Goal: Transaction & Acquisition: Purchase product/service

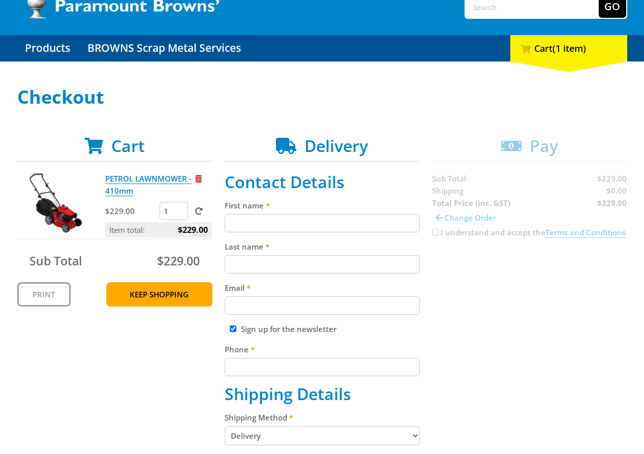
scroll to position [107, 0]
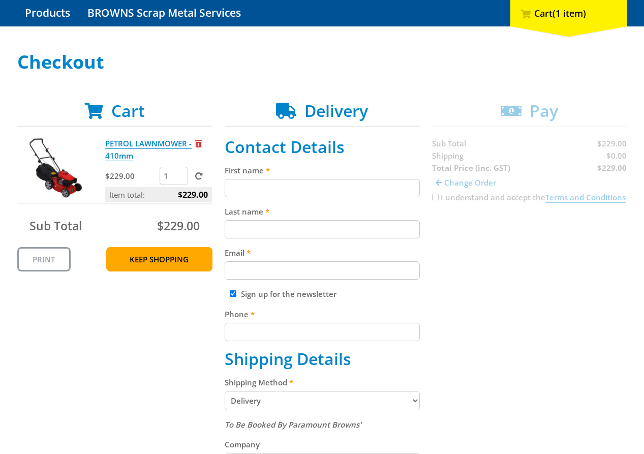
click at [255, 187] on input "First name" at bounding box center [322, 188] width 195 height 18
paste input "[PERSON_NAME]"
type input "[PERSON_NAME]"
click at [244, 226] on input "Last name" at bounding box center [322, 229] width 195 height 18
paste input "[PERSON_NAME]"
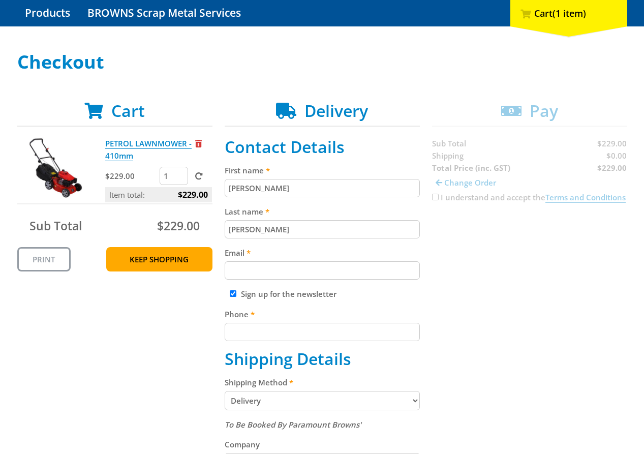
type input "[PERSON_NAME]"
click at [533, 235] on div "Cart PETROL LAWNMOWER - 410mm $229.00 1 Item total: $229.00 Sub Total $229.00 P…" at bounding box center [322, 426] width 610 height 650
click at [326, 267] on input "Email" at bounding box center [322, 270] width 195 height 18
paste input "[EMAIL_ADDRESS][DOMAIN_NAME]"
type input "[EMAIL_ADDRESS][DOMAIN_NAME]"
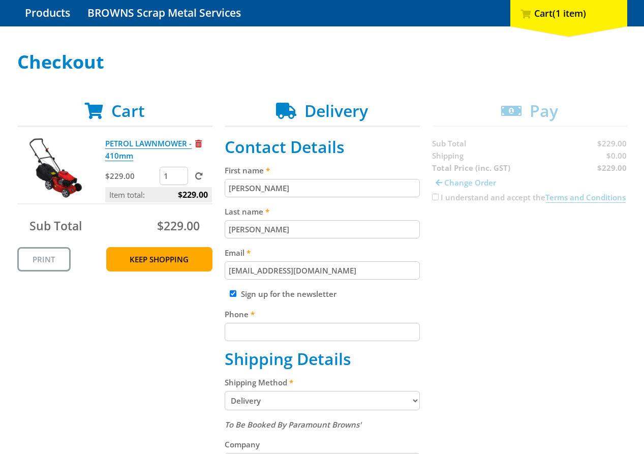
click at [567, 253] on div "Cart PETROL LAWNMOWER - 410mm $229.00 1 Item total: $229.00 Sub Total $229.00 P…" at bounding box center [322, 426] width 610 height 650
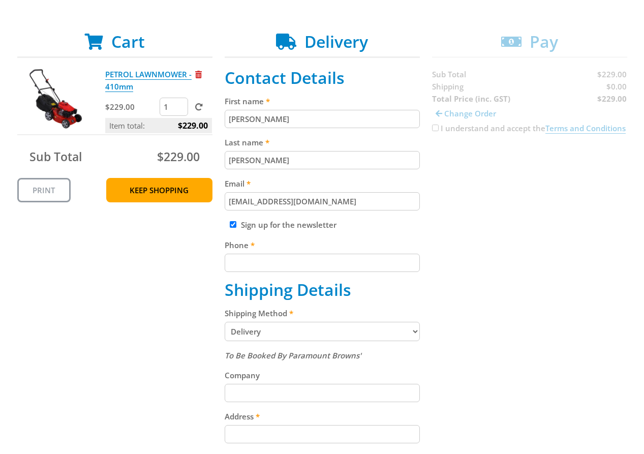
scroll to position [189, 0]
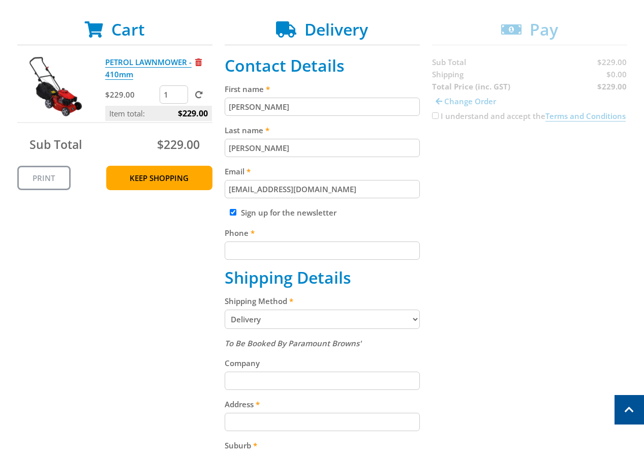
click at [245, 252] on input "Phone" at bounding box center [322, 251] width 195 height 18
paste input "[PHONE_NUMBER]"
type input "[PHONE_NUMBER]"
click at [547, 246] on div "Cart PETROL LAWNMOWER - 410mm $229.00 1 Item total: $229.00 Sub Total $229.00 P…" at bounding box center [322, 345] width 610 height 650
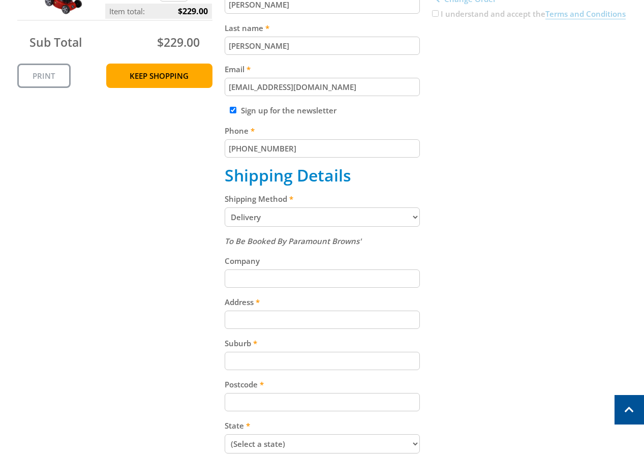
scroll to position [307, 0]
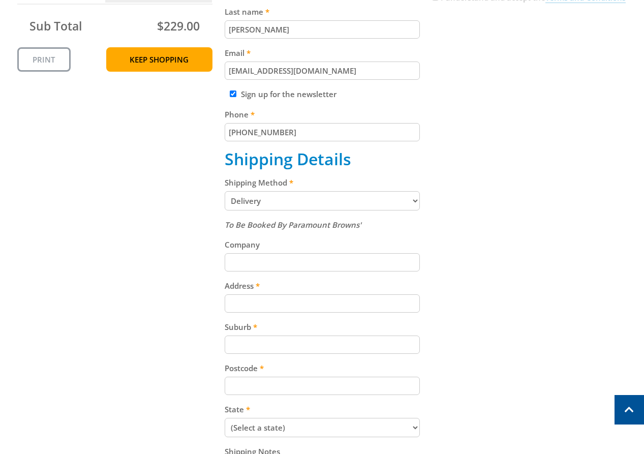
click at [289, 192] on select "Pickup from Gepps Cross Delivery" at bounding box center [322, 200] width 195 height 19
click at [225, 191] on select "Pickup from Gepps Cross Delivery" at bounding box center [322, 200] width 195 height 19
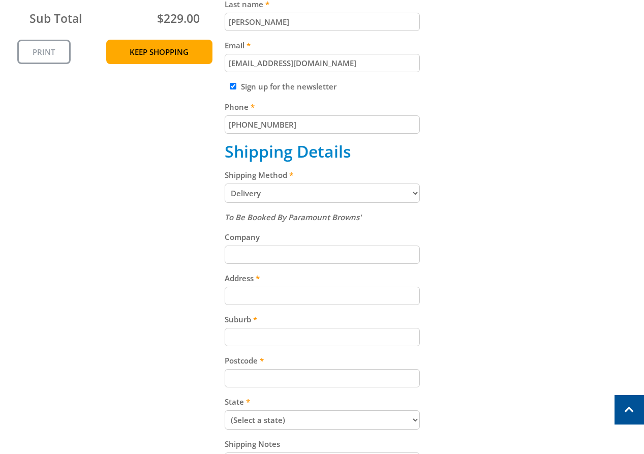
scroll to position [382, 0]
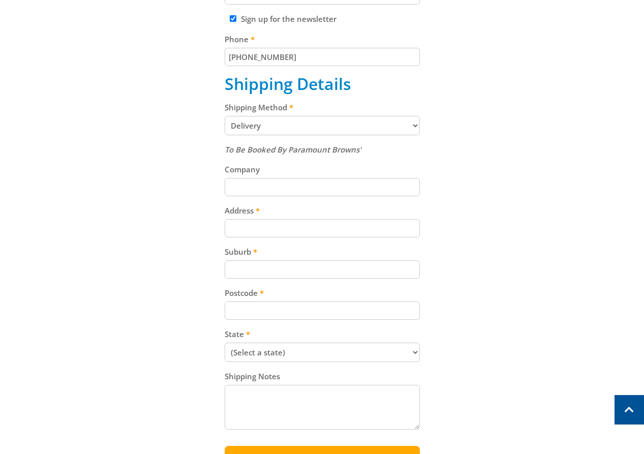
click at [276, 223] on input "Address" at bounding box center [322, 228] width 195 height 18
paste input "[STREET_ADDRESS][PERSON_NAME]"
type input "[STREET_ADDRESS][PERSON_NAME]"
click at [266, 261] on input "Suburb" at bounding box center [322, 269] width 195 height 18
paste input "Totness"
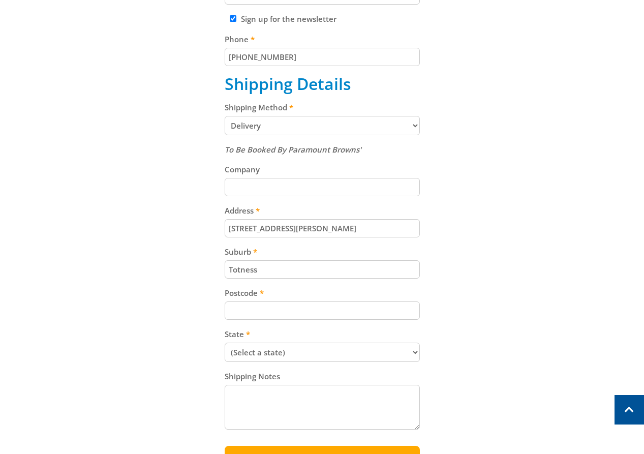
type input "Totness"
click at [284, 307] on input "Postcode" at bounding box center [322, 311] width 195 height 18
paste input "5250"
type input "5250"
click at [549, 263] on div "Cart PETROL LAWNMOWER - 410mm $229.00 1 Item total: $229.00 Sub Total $229.00 P…" at bounding box center [322, 151] width 610 height 650
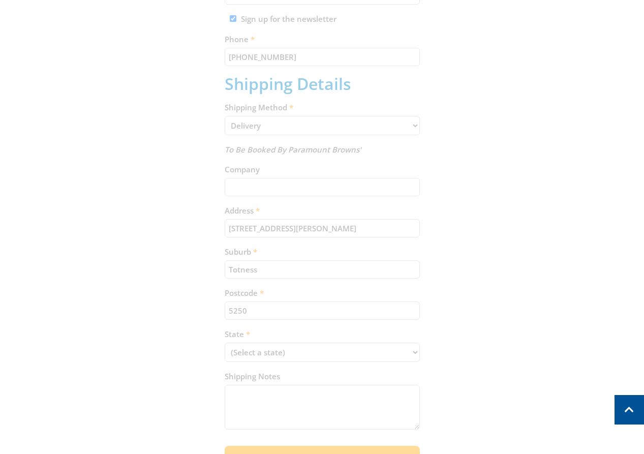
click at [310, 349] on div "Cart PETROL LAWNMOWER - 410mm $229.00 1 Item total: $229.00 Sub Total $229.00 P…" at bounding box center [322, 151] width 610 height 650
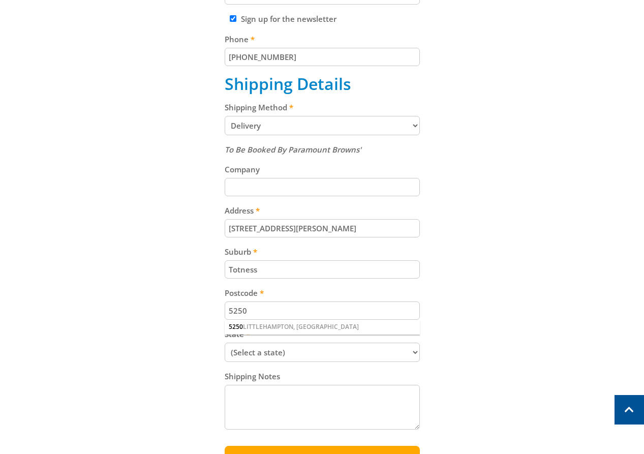
click at [577, 315] on div "Cart PETROL LAWNMOWER - 410mm $229.00 1 Item total: $229.00 Sub Total $229.00 P…" at bounding box center [322, 151] width 610 height 650
click at [297, 348] on select "(Select a state) South Australia Victoria New South Wales Queensland Western Au…" at bounding box center [322, 352] width 195 height 19
select select "SA"
click at [225, 343] on select "(Select a state) South Australia Victoria New South Wales Queensland Western Au…" at bounding box center [322, 352] width 195 height 19
click at [445, 324] on div "Cart PETROL LAWNMOWER - 410mm $229.00 1 Item total: $229.00 Sub Total $229.00 P…" at bounding box center [322, 151] width 610 height 650
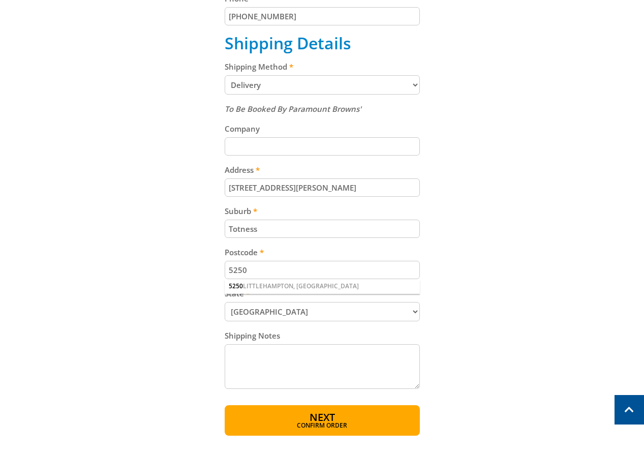
scroll to position [444, 0]
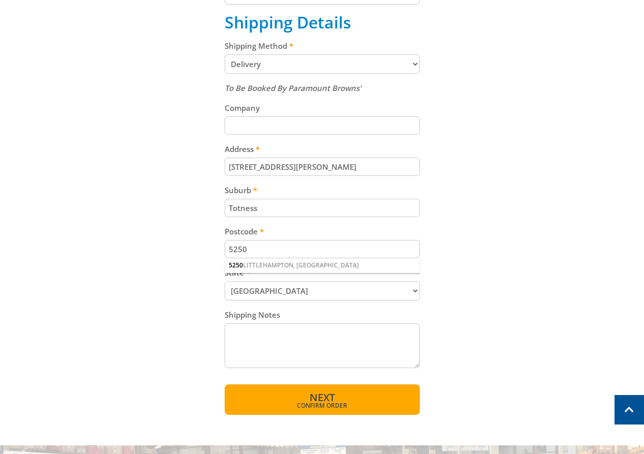
click at [365, 396] on button "Next Confirm order" at bounding box center [322, 399] width 195 height 31
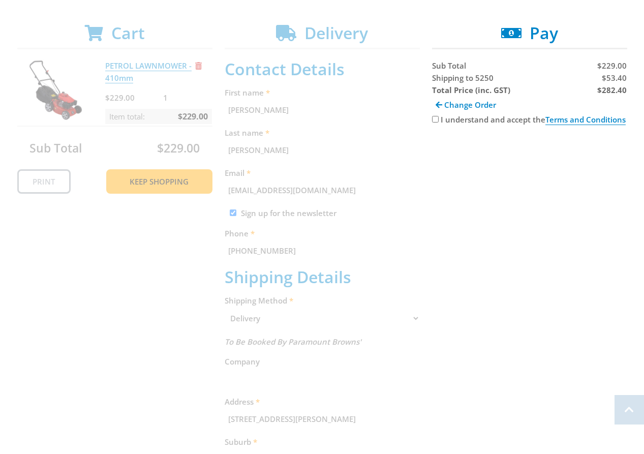
scroll to position [272, 0]
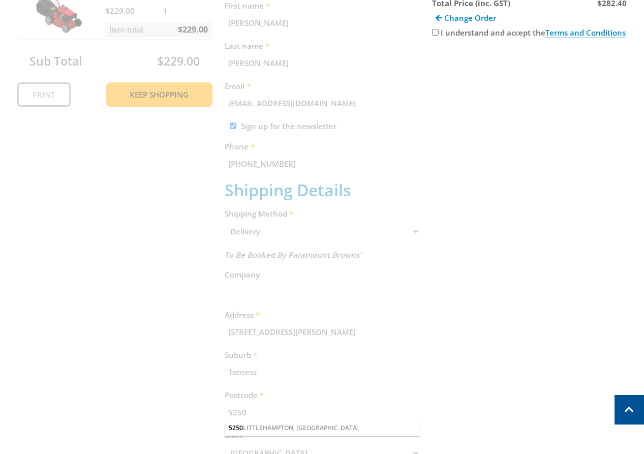
click at [556, 266] on div "Cart PETROL LAWNMOWER - 410mm $229.00 1 Item total: $229.00 Sub Total $229.00 P…" at bounding box center [322, 255] width 610 height 639
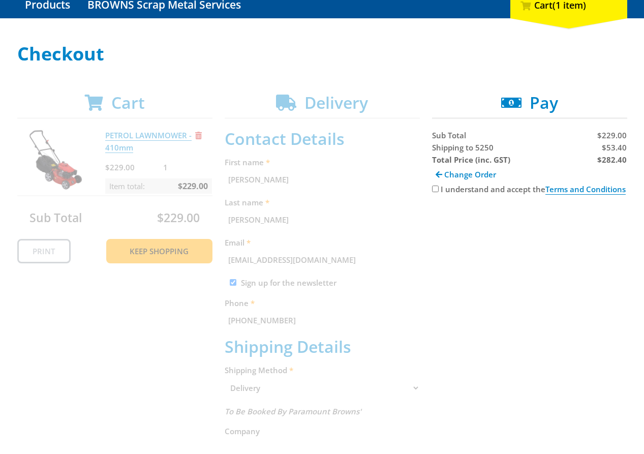
scroll to position [152, 0]
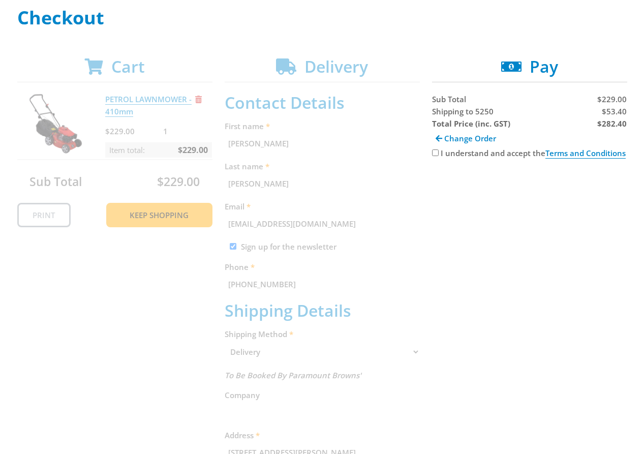
click at [519, 245] on div "Cart PETROL LAWNMOWER - 410mm $229.00 1 Item total: $229.00 Sub Total $229.00 P…" at bounding box center [322, 376] width 610 height 639
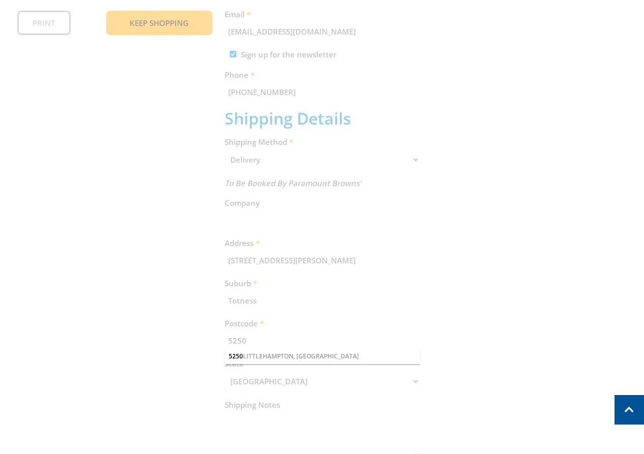
scroll to position [345, 0]
click at [296, 355] on div "Cart PETROL LAWNMOWER - 410mm $229.00 1 Item total: $229.00 Sub Total $229.00 P…" at bounding box center [322, 182] width 610 height 639
click at [396, 303] on div "Cart PETROL LAWNMOWER - 410mm $229.00 1 Item total: $229.00 Sub Total $229.00 P…" at bounding box center [322, 182] width 610 height 639
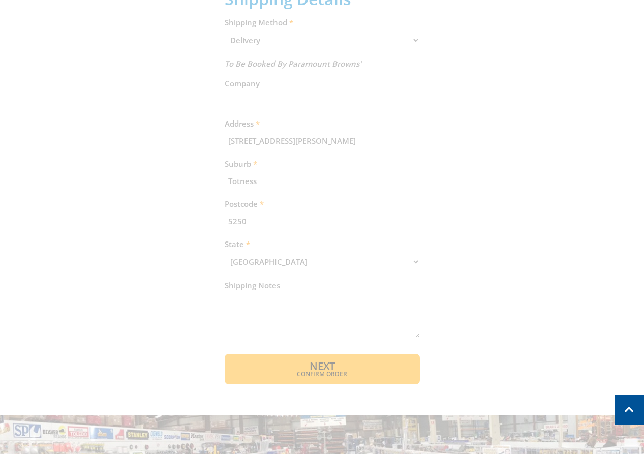
scroll to position [464, 0]
click at [372, 363] on div "Cart PETROL LAWNMOWER - 410mm $229.00 1 Item total: $229.00 Sub Total $229.00 P…" at bounding box center [322, 64] width 610 height 639
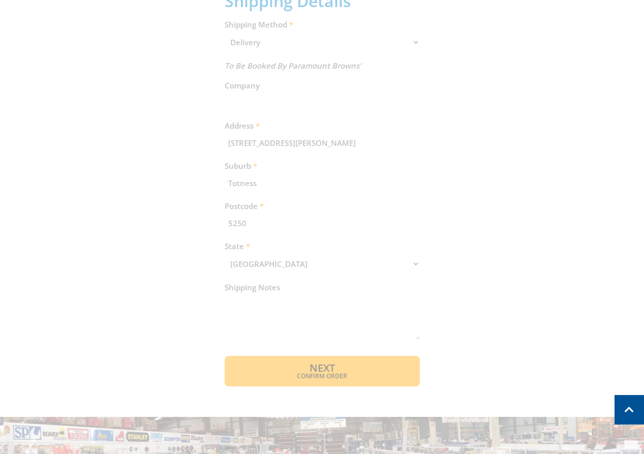
scroll to position [124, 0]
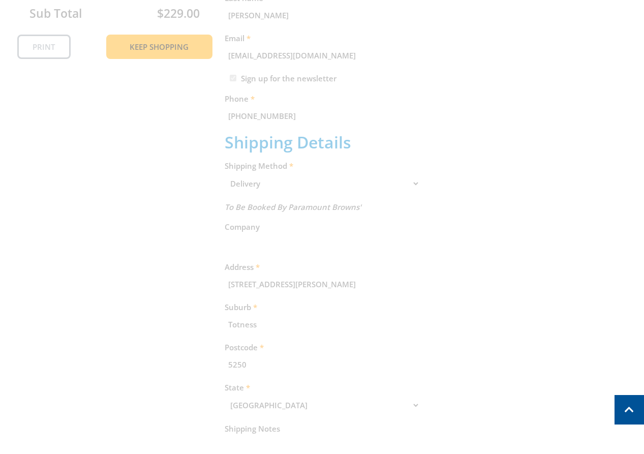
scroll to position [284, 0]
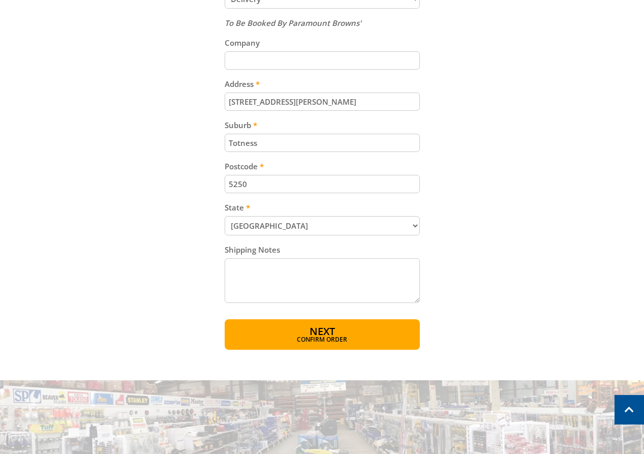
scroll to position [552, 0]
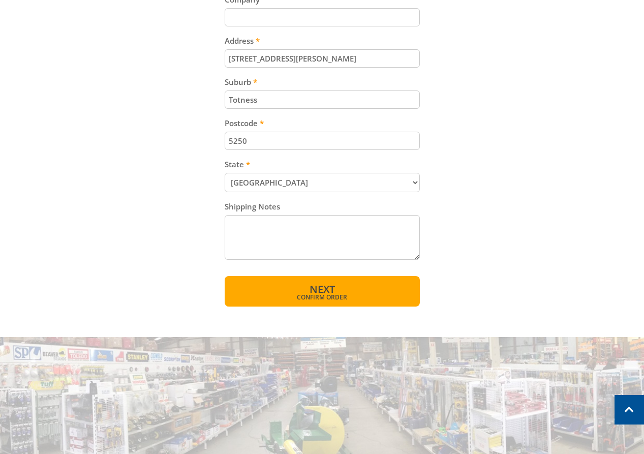
click at [364, 295] on span "Confirm order" at bounding box center [323, 297] width 152 height 6
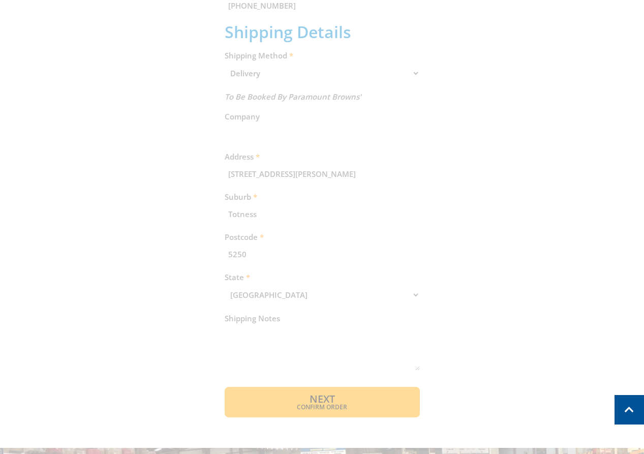
scroll to position [525, 0]
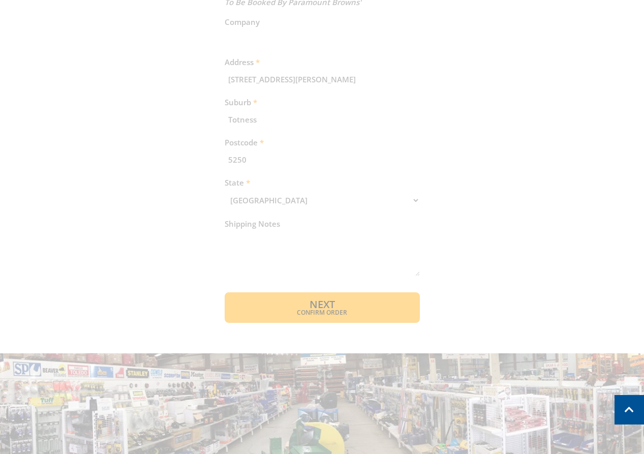
click at [339, 310] on div "Cart PETROL LAWNMOWER - 410mm $229.00 1 Item total: $229.00 Sub Total $229.00 P…" at bounding box center [322, 3] width 610 height 639
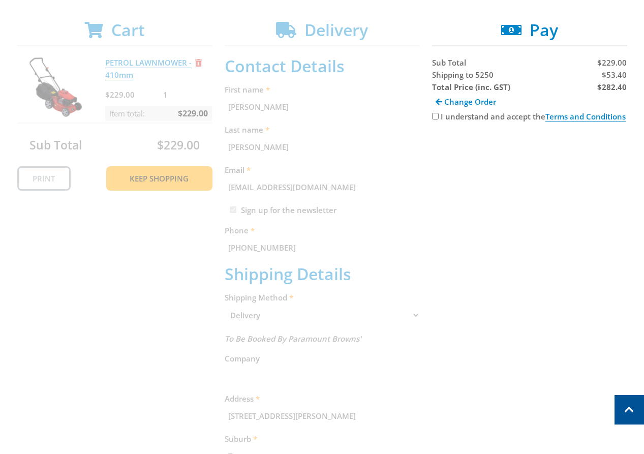
scroll to position [8, 0]
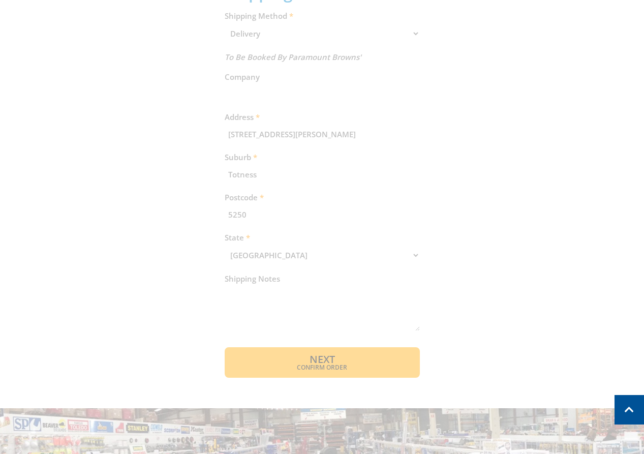
scroll to position [731, 0]
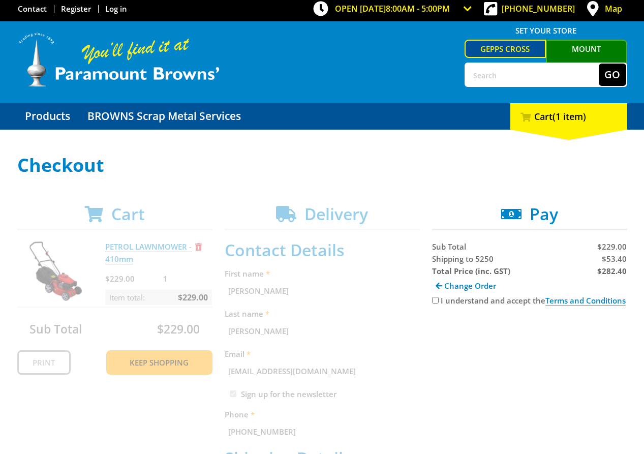
scroll to position [5, 0]
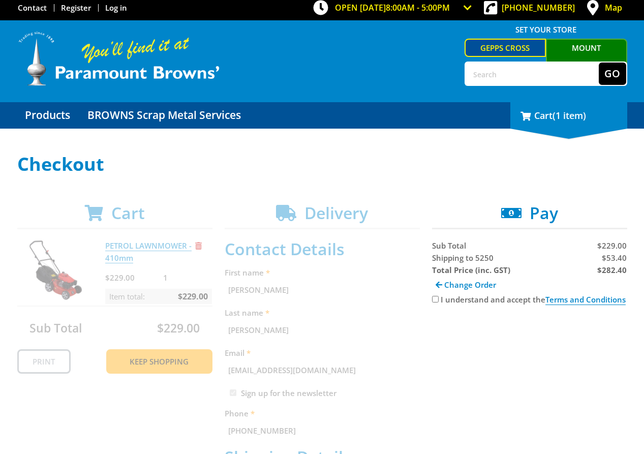
click at [561, 117] on span "(1 item)" at bounding box center [570, 115] width 34 height 12
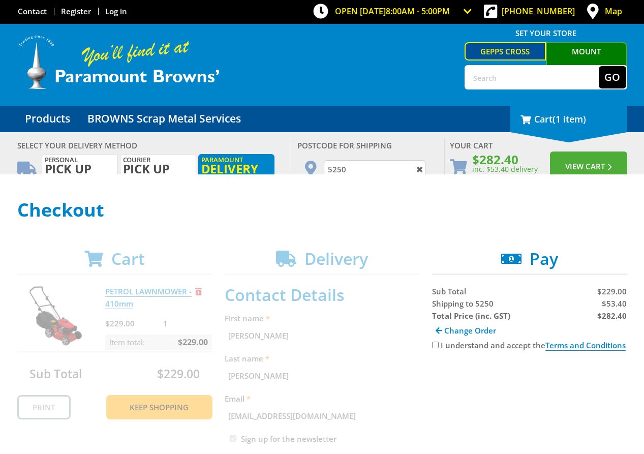
scroll to position [0, 0]
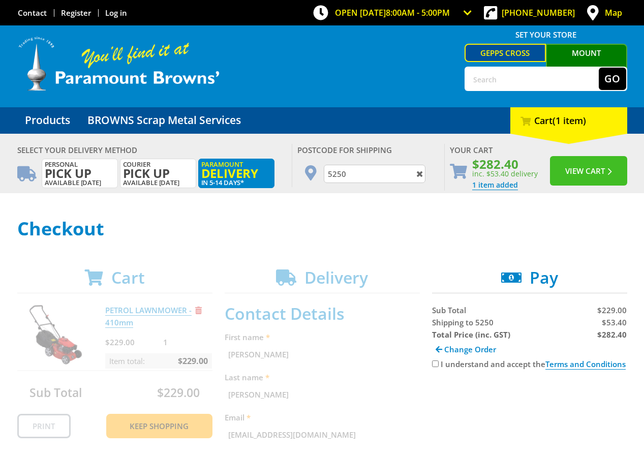
click at [589, 176] on button "View Cart" at bounding box center [588, 170] width 77 height 29
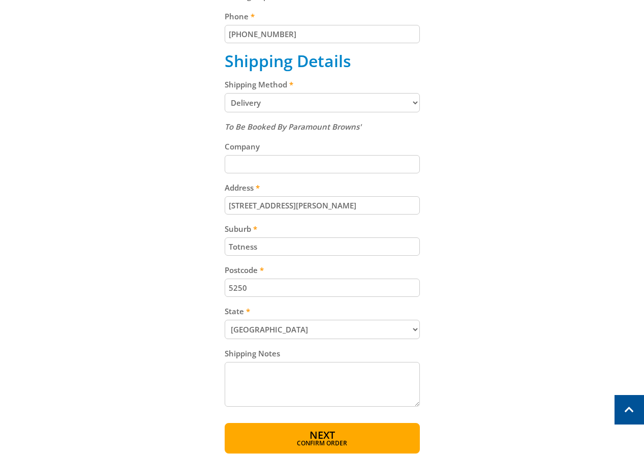
scroll to position [558, 0]
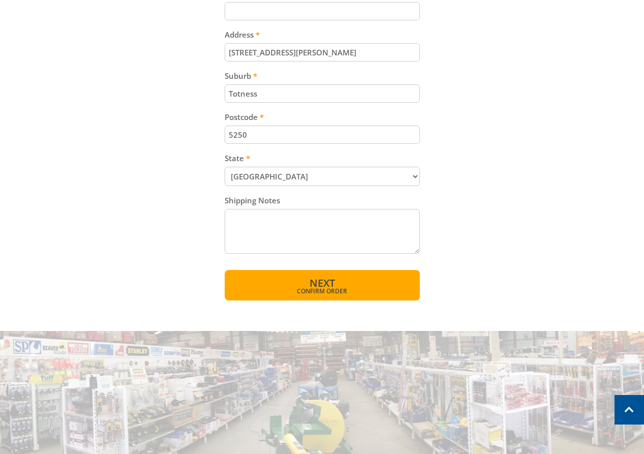
click at [344, 288] on span "Confirm order" at bounding box center [323, 291] width 152 height 6
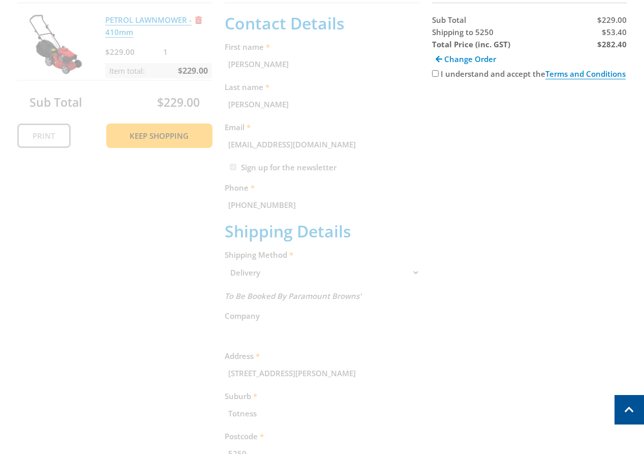
scroll to position [225, 0]
